Goal: Transaction & Acquisition: Purchase product/service

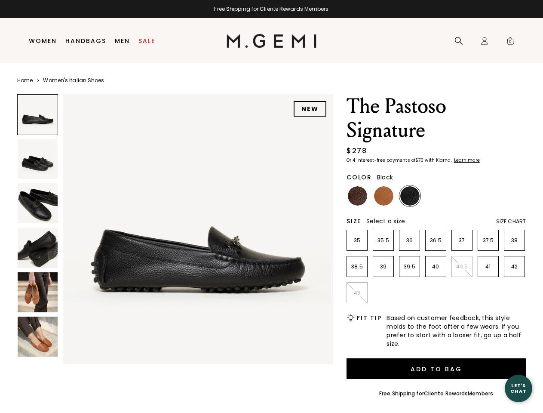
click at [272, 9] on div "Free Shipping for Cliente Rewards Members" at bounding box center [271, 9] width 543 height 7
click at [459, 41] on icon at bounding box center [459, 41] width 9 height 9
click at [485, 41] on div "Icons/20x20/profile@2x Sign In Orders Rewards Refer a Friend Address Book Call …" at bounding box center [484, 41] width 17 height 45
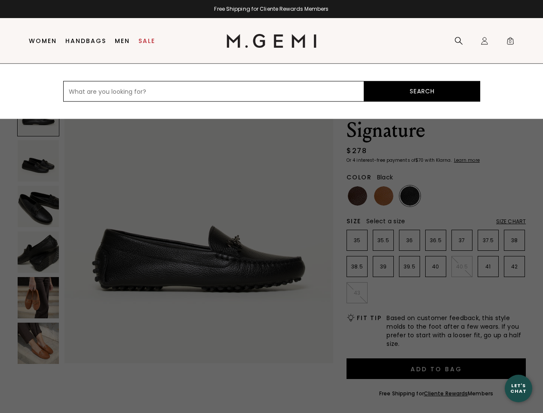
click at [511, 41] on span "0" at bounding box center [510, 42] width 9 height 9
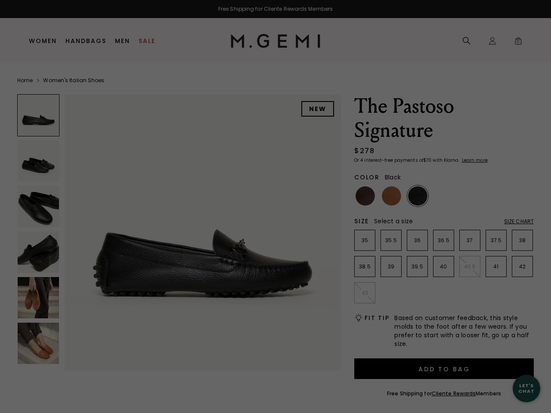
click at [175, 227] on div "Free Shipping for Cliente Rewards Members Icons/20x20/hamburger@2x Women Shop A…" at bounding box center [275, 206] width 551 height 413
click at [37, 114] on div at bounding box center [38, 115] width 42 height 42
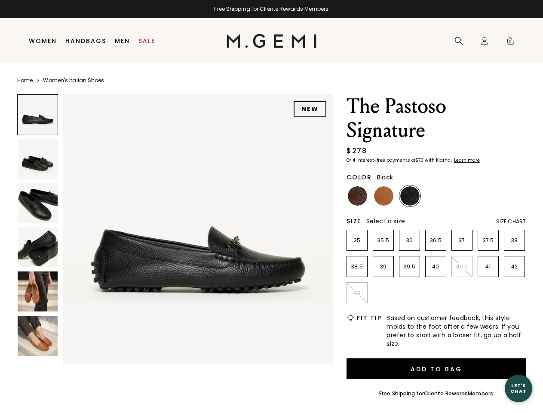
click at [37, 159] on img at bounding box center [38, 159] width 40 height 40
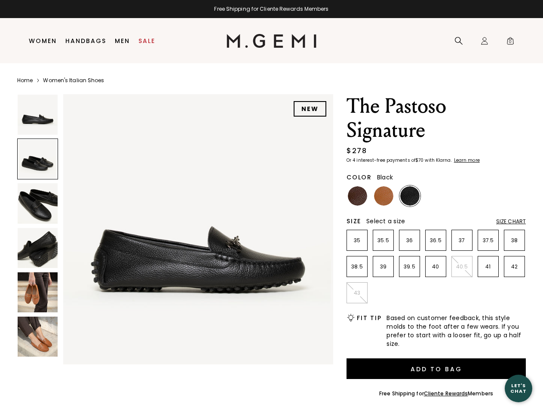
click at [37, 203] on img at bounding box center [38, 203] width 40 height 40
click at [37, 247] on img at bounding box center [38, 248] width 40 height 40
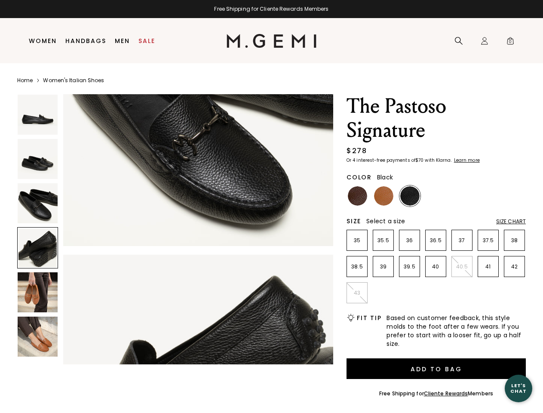
scroll to position [815, 0]
